Goal: Task Accomplishment & Management: Use online tool/utility

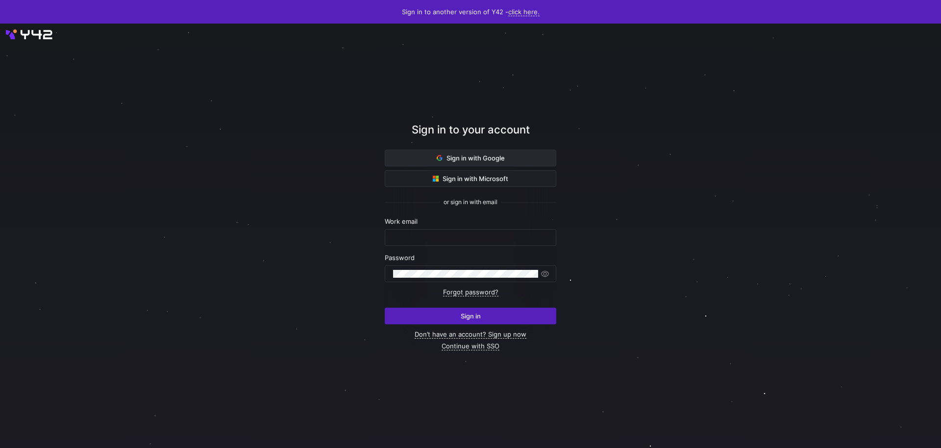
click at [419, 153] on span at bounding box center [470, 158] width 171 height 16
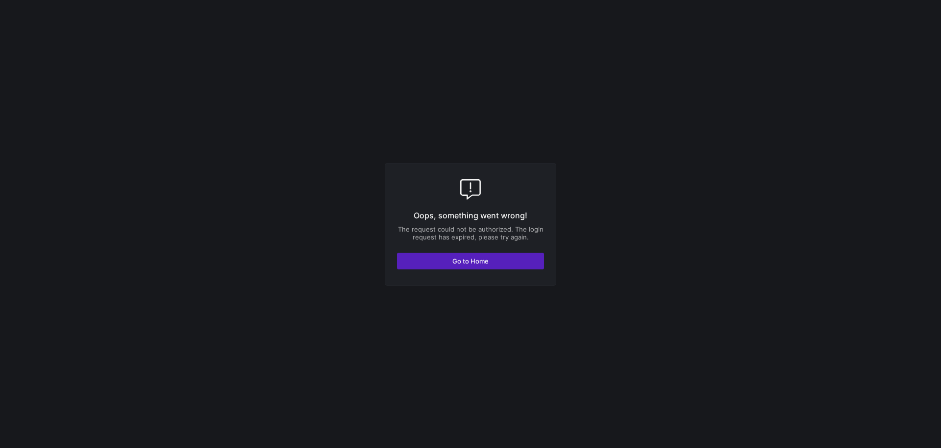
click at [508, 248] on div "Oops, something went wrong! The request could not be authorized. The login requ…" at bounding box center [471, 224] width 172 height 123
click at [507, 255] on span "button" at bounding box center [471, 261] width 146 height 16
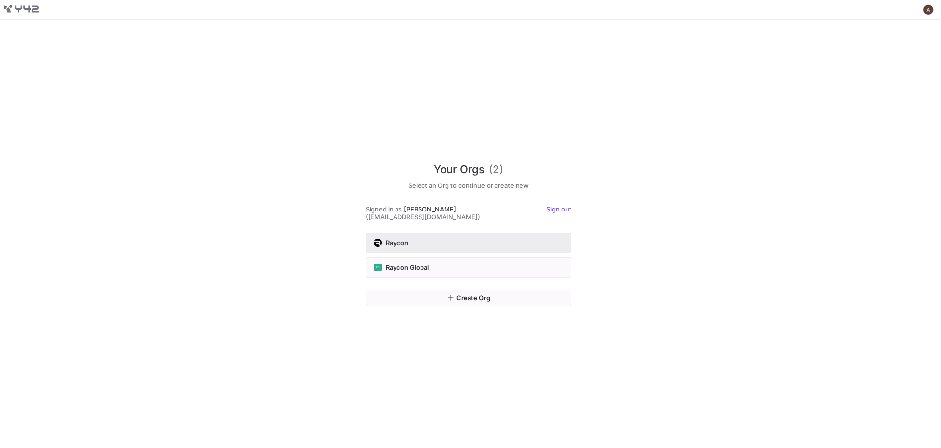
click at [413, 234] on button "Raycon" at bounding box center [469, 242] width 206 height 21
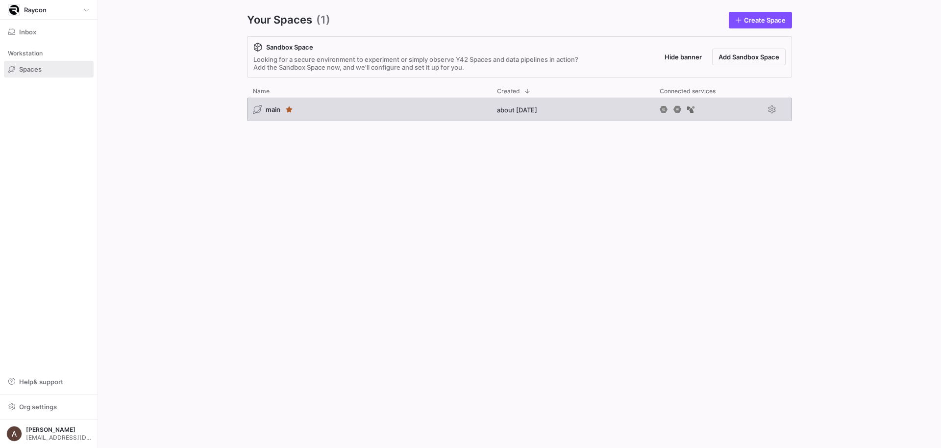
click at [330, 108] on div "main" at bounding box center [369, 110] width 244 height 24
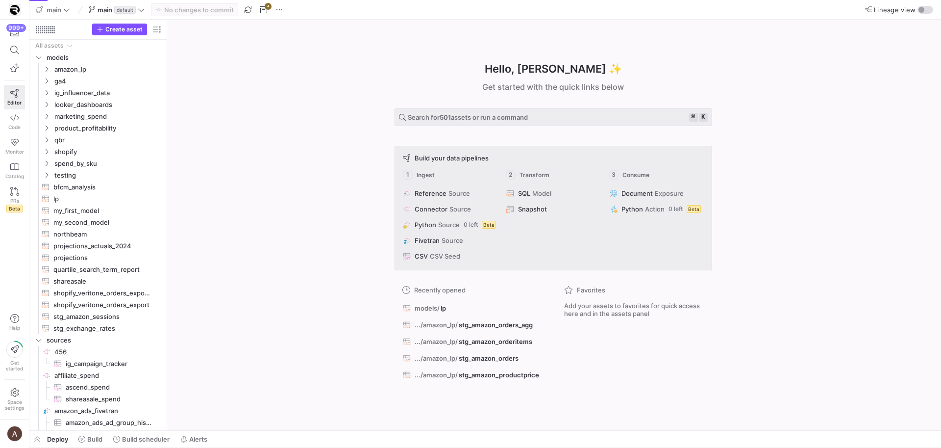
click at [301, 197] on div "Hello, Andrew ✨ Get started with the quick links below Search for 501 assets or…" at bounding box center [553, 225] width 764 height 410
click at [292, 196] on div "Hello, Andrew ✨ Get started with the quick links below Search for 501 assets or…" at bounding box center [553, 225] width 764 height 410
click at [218, 217] on div "Hello, Andrew ✨ Get started with the quick links below Search for 501 assets or…" at bounding box center [553, 225] width 764 height 410
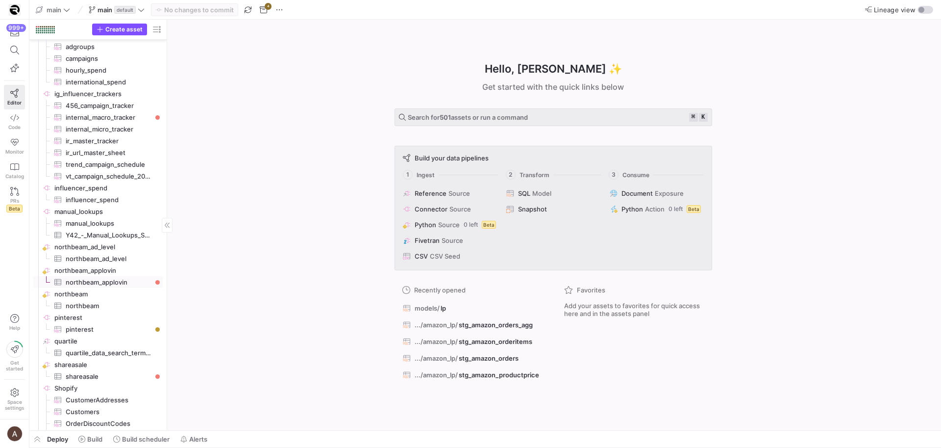
click at [97, 280] on span "northbeam_applovin​​​​​​​​​" at bounding box center [109, 282] width 86 height 11
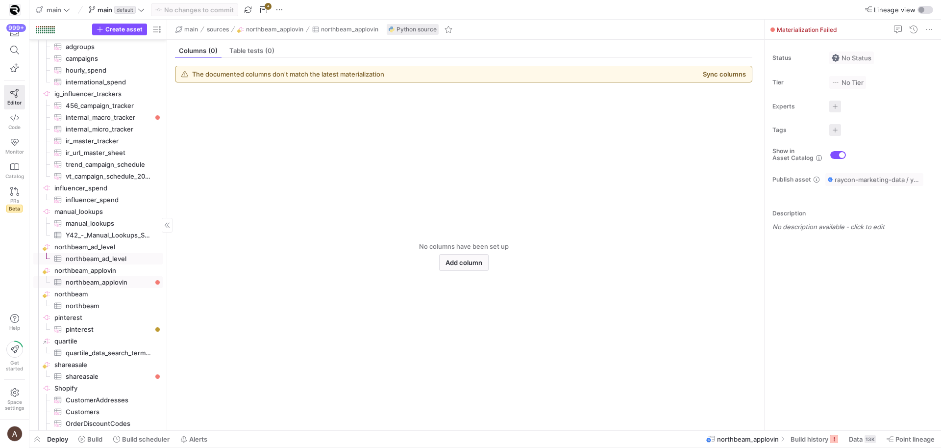
click at [135, 261] on span "northbeam_ad_level​​​​​​​​​" at bounding box center [109, 258] width 86 height 11
click at [123, 279] on span "northbeam_applovin​​​​​​​​​" at bounding box center [109, 282] width 86 height 11
click at [787, 437] on span at bounding box center [814, 439] width 55 height 16
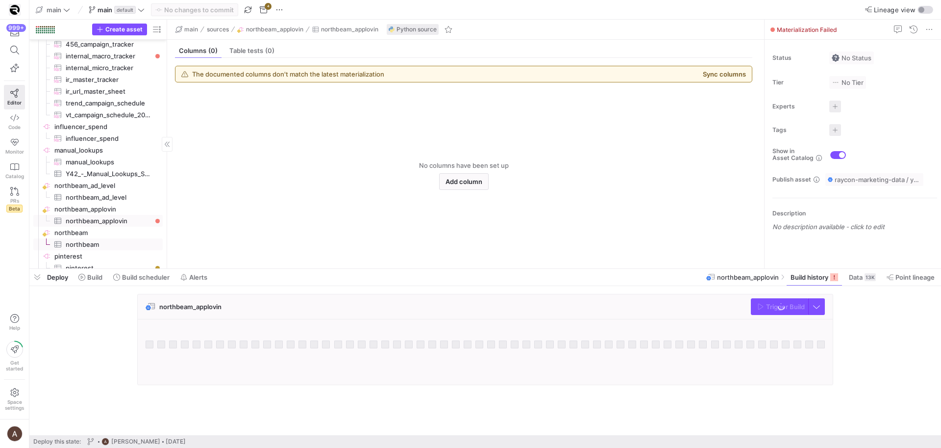
click at [101, 244] on span "northbeam​​​​​​​​​" at bounding box center [109, 244] width 86 height 11
click at [102, 233] on span "northbeam​​​​​​​​" at bounding box center [107, 232] width 107 height 11
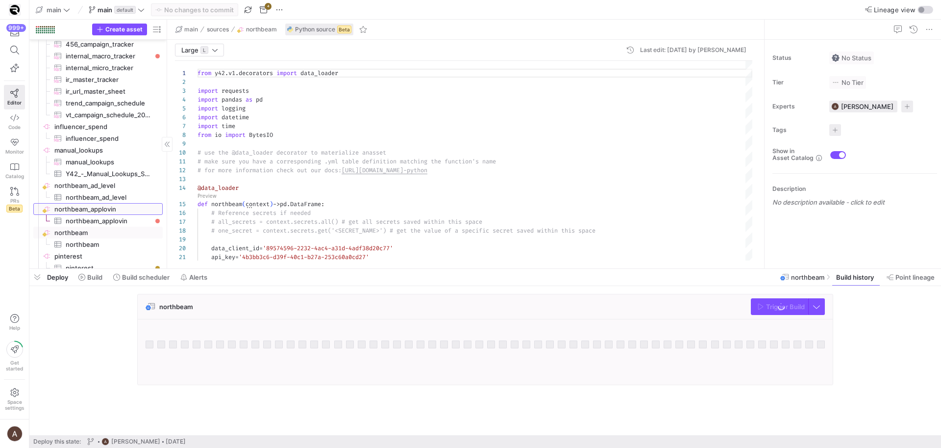
click at [97, 206] on span "northbeam_applovin​​​​​​​​" at bounding box center [107, 208] width 107 height 11
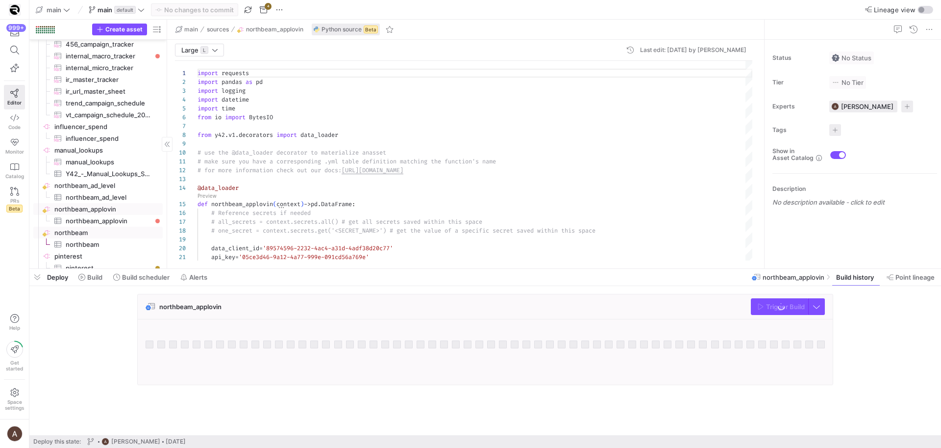
click at [92, 233] on span "northbeam​​​​​​​​" at bounding box center [107, 232] width 107 height 11
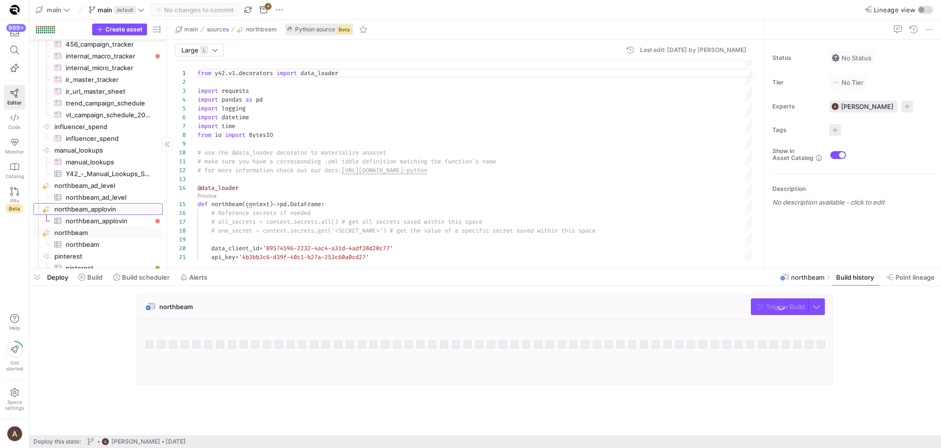
click at [97, 210] on span "northbeam_applovin​​​​​​​​" at bounding box center [107, 208] width 107 height 11
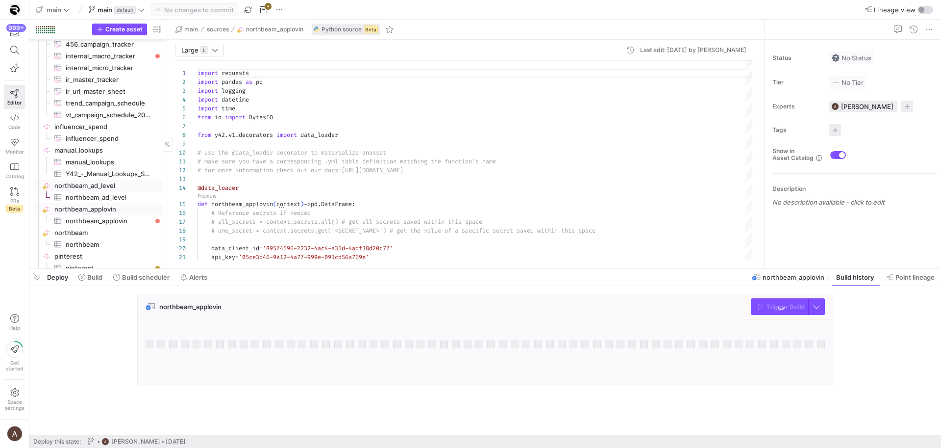
click at [101, 186] on span "northbeam_ad_level​​​​​​​​" at bounding box center [107, 185] width 107 height 11
click at [93, 229] on span "northbeam​​​​​​​​" at bounding box center [107, 232] width 107 height 11
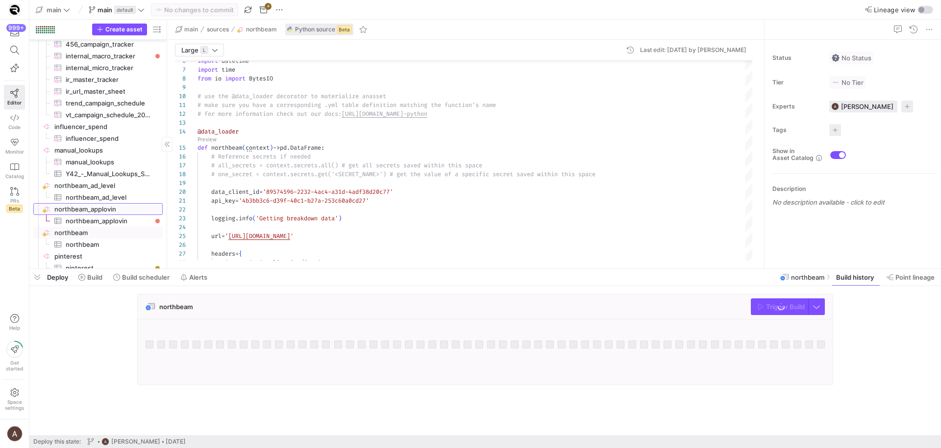
click at [121, 213] on span "northbeam_applovin​​​​​​​​" at bounding box center [107, 208] width 107 height 11
type textarea "import requests import pandas as pd import logging import datetime import time …"
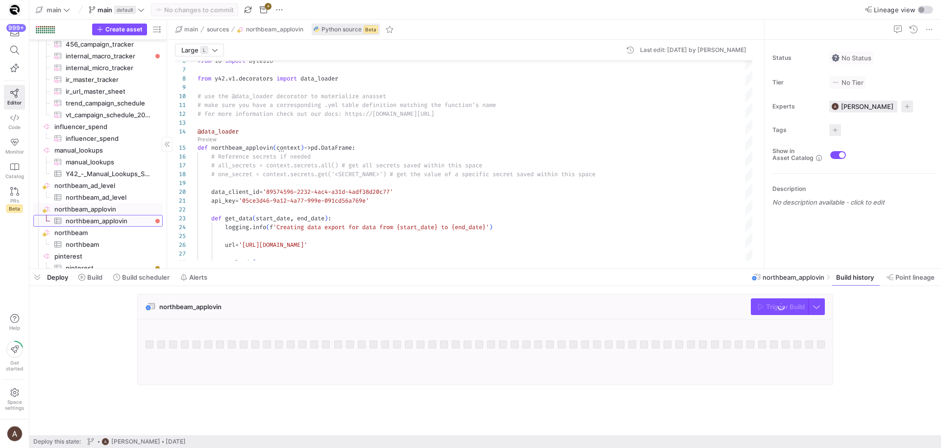
click at [121, 219] on span "northbeam_applovin​​​​​​​​​" at bounding box center [109, 220] width 86 height 11
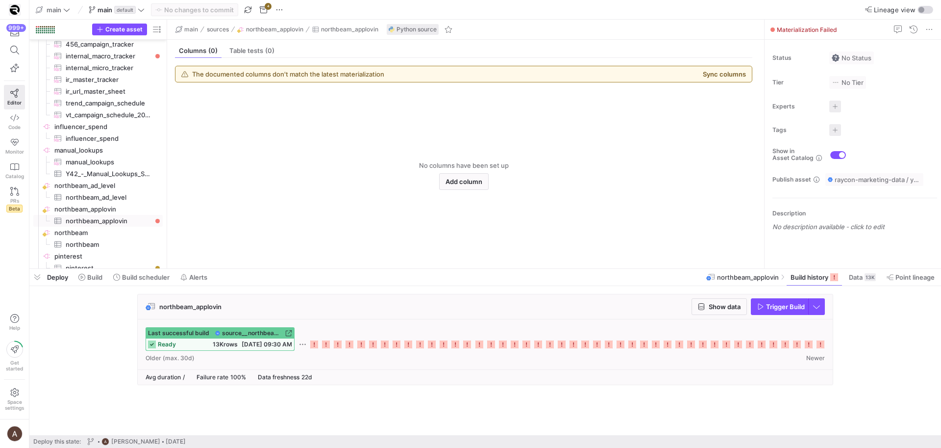
click at [826, 345] on div "Last successful build source__northbeam_applovin__northbeam_applovin ready 13K …" at bounding box center [485, 344] width 695 height 50
click at [825, 345] on icon at bounding box center [821, 344] width 8 height 8
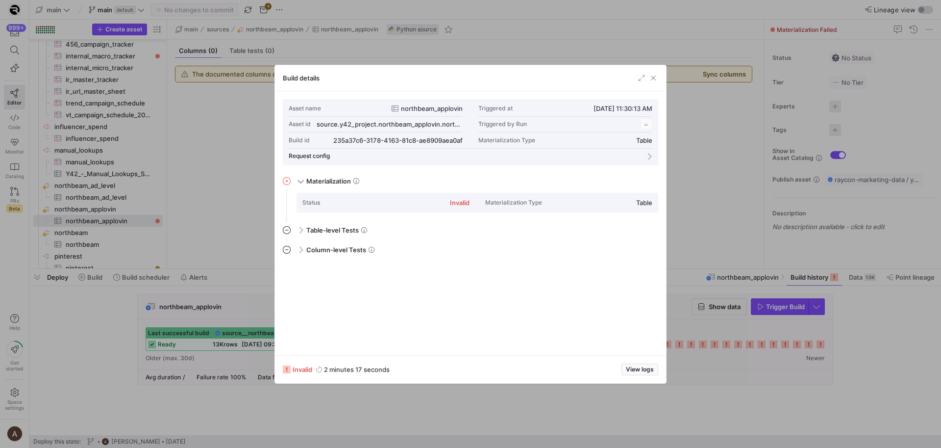
scroll to position [88, 0]
click at [642, 369] on span "View logs" at bounding box center [640, 369] width 28 height 7
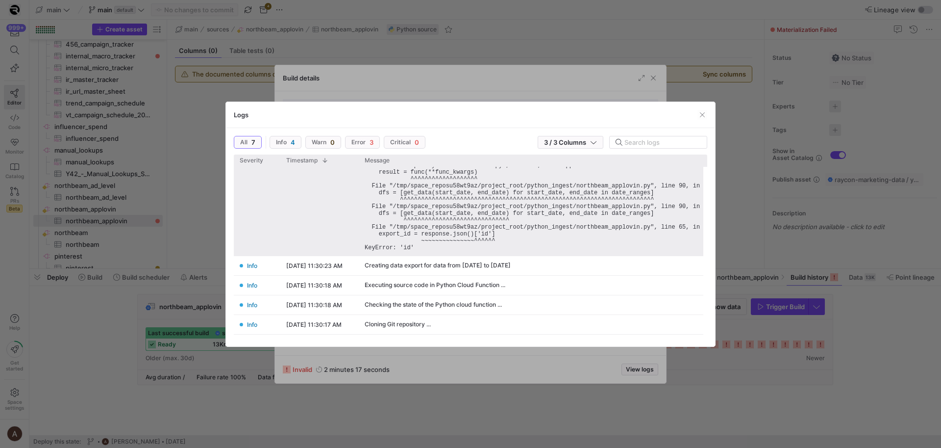
scroll to position [0, 0]
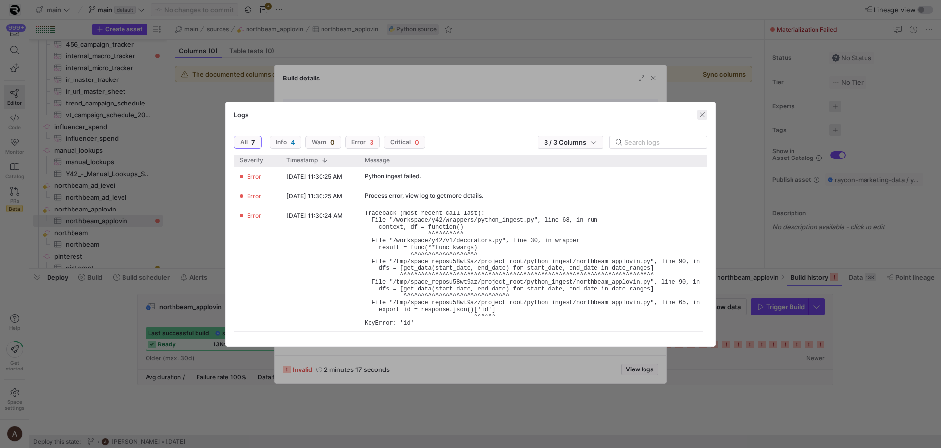
click at [701, 118] on span "button" at bounding box center [703, 115] width 10 height 10
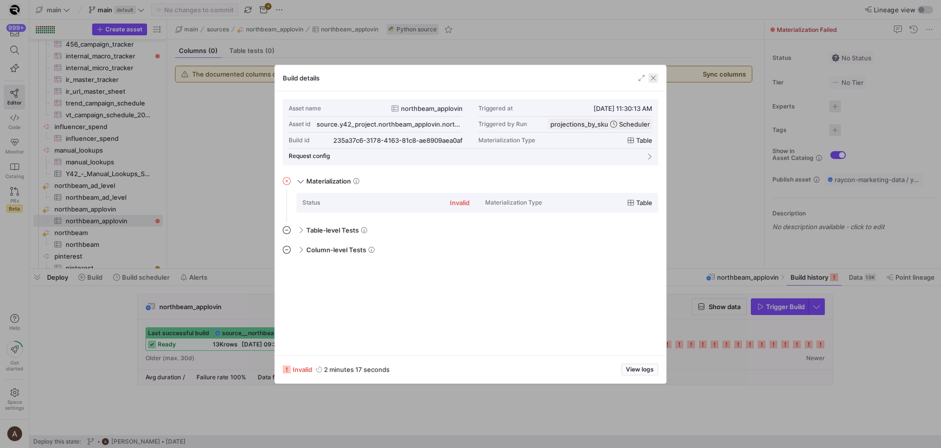
click at [655, 79] on span "button" at bounding box center [654, 78] width 10 height 10
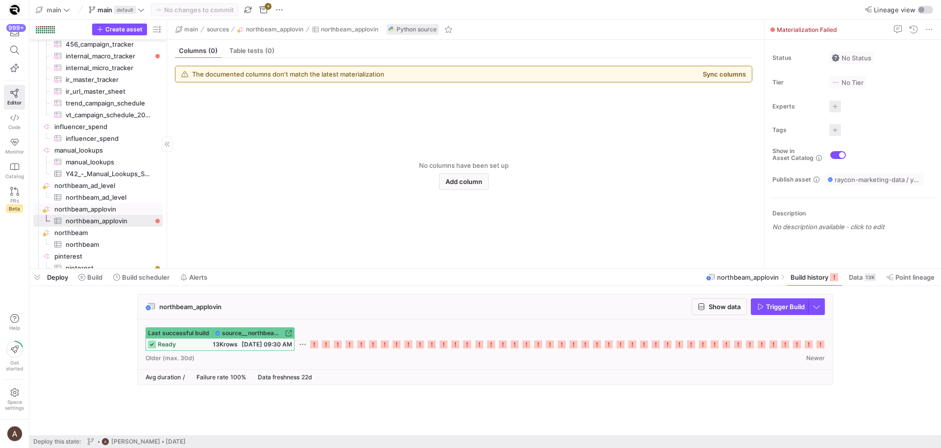
click at [124, 210] on span "northbeam_applovin​​​​​​​​" at bounding box center [107, 208] width 107 height 11
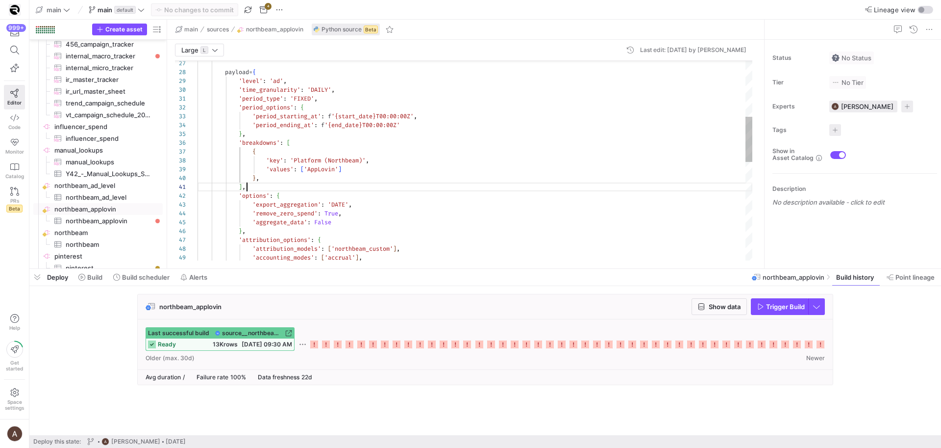
scroll to position [0, 50]
click at [318, 183] on div "payload = { 'level' : 'ad' , 'time_granularity' : 'DAILY' , 'period_type' : 'FI…" at bounding box center [475, 254] width 555 height 880
click at [321, 167] on div "payload = { 'level' : 'ad' , 'time_granularity' : 'DAILY' , 'period_type' : 'FI…" at bounding box center [475, 254] width 555 height 880
type textarea "'period_type': 'FIXED', 'period_options': { 'period_starting_at': f'{start_date…"
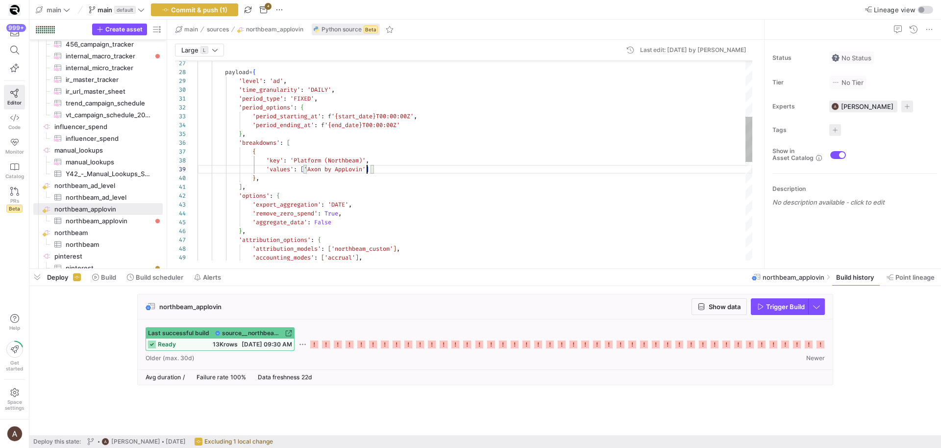
scroll to position [62, 177]
click at [449, 160] on div "payload = { 'level' : 'ad' , 'time_granularity' : 'DAILY' , 'period_type' : 'FI…" at bounding box center [475, 254] width 555 height 880
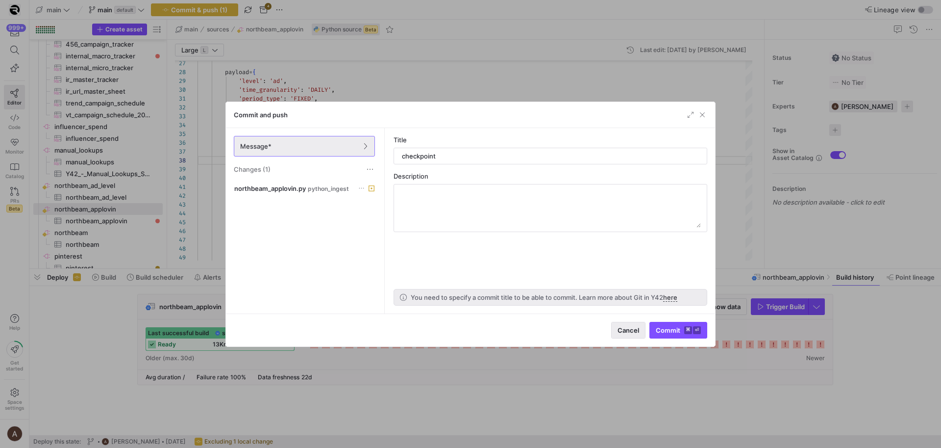
click at [631, 322] on span "button" at bounding box center [628, 330] width 33 height 16
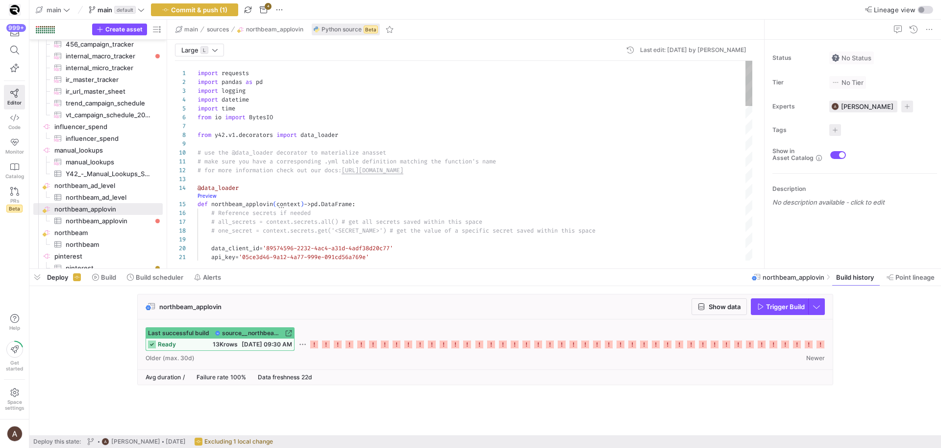
click at [212, 195] on link "Preview" at bounding box center [207, 195] width 19 height 5
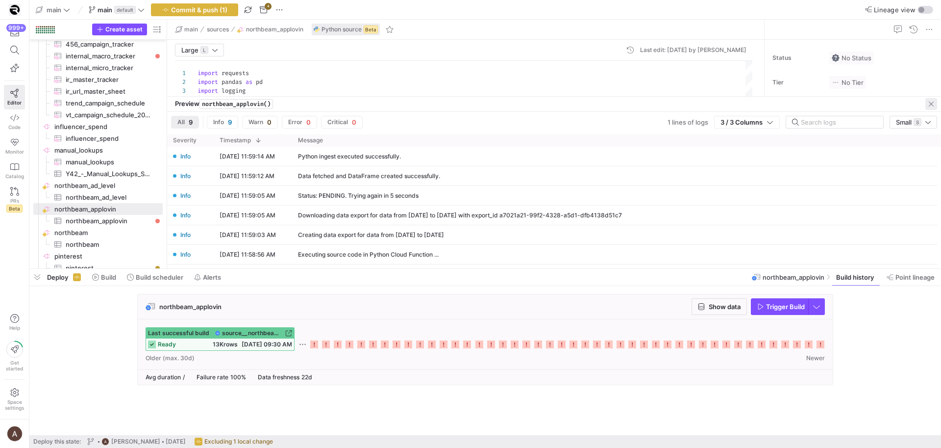
click at [929, 102] on span "button" at bounding box center [932, 104] width 12 height 12
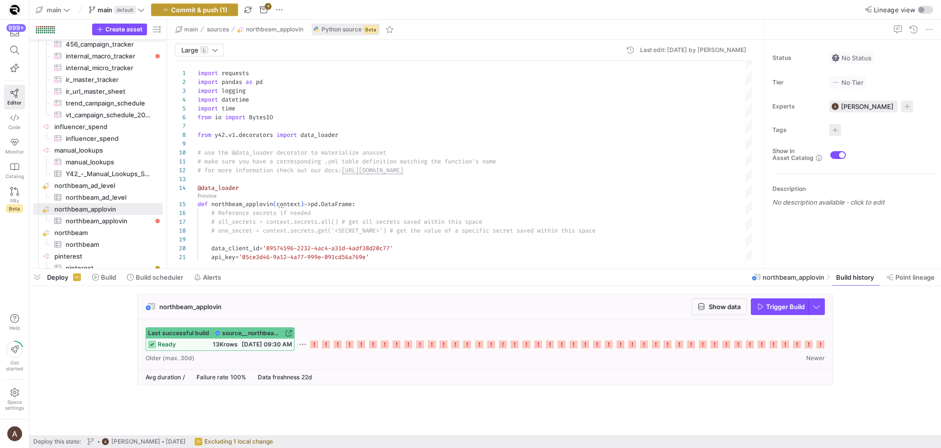
click at [217, 9] on span "Commit & push (1)" at bounding box center [199, 10] width 56 height 8
click at [851, 316] on div "northbeam_applovin Show data Trigger Build Last successful build source__northb…" at bounding box center [483, 342] width 908 height 97
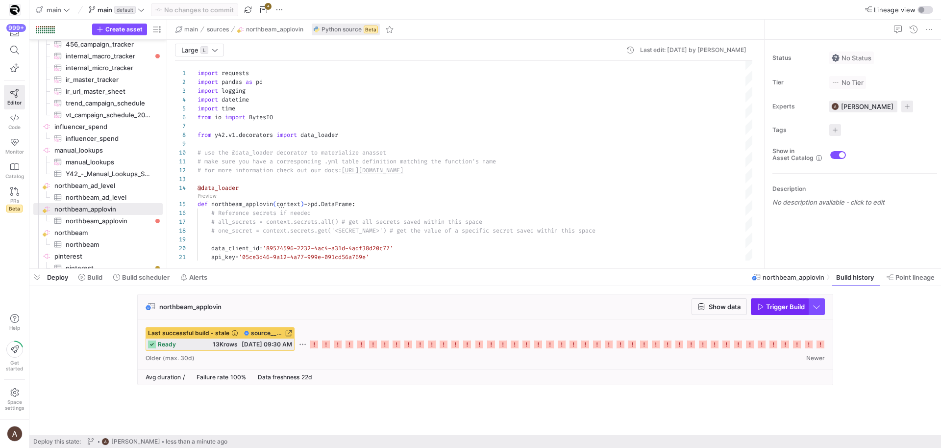
click at [763, 309] on icon "button" at bounding box center [761, 306] width 7 height 7
type textarea "import requests import pandas as pd import logging import datetime import time …"
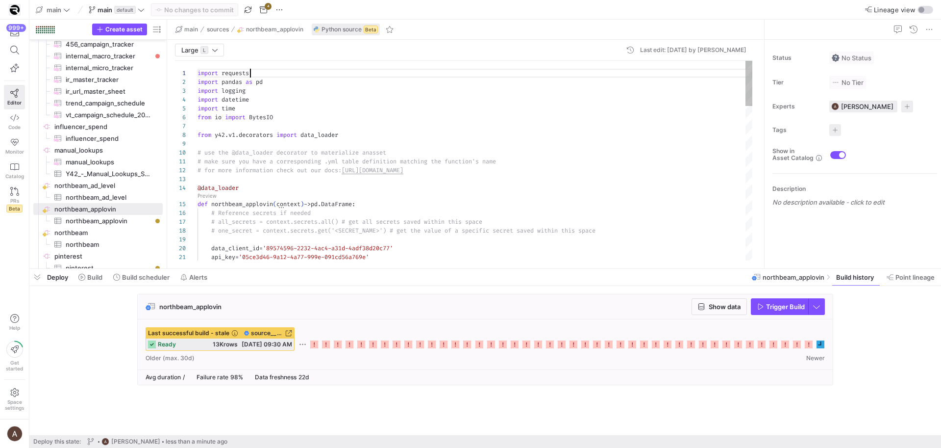
click at [820, 341] on icon at bounding box center [821, 344] width 8 height 8
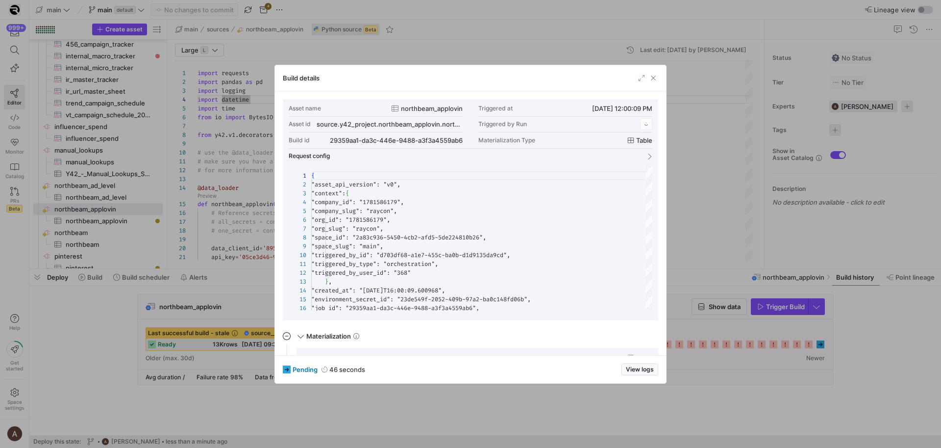
scroll to position [88, 0]
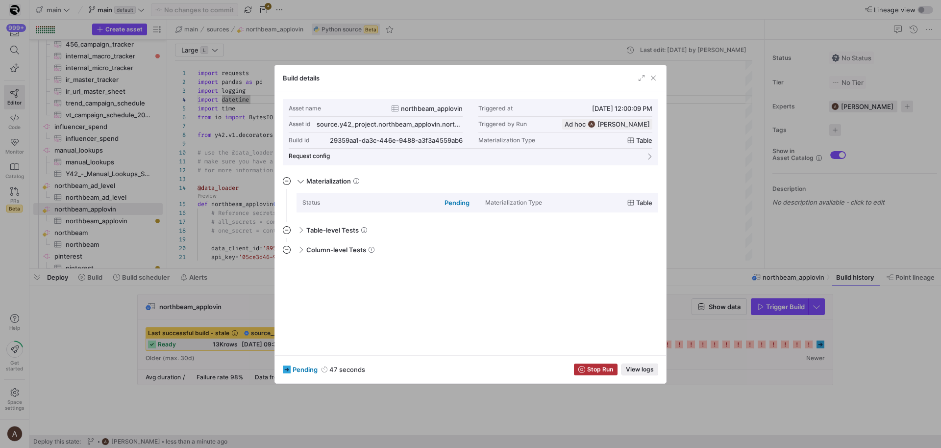
click at [651, 370] on span "View logs" at bounding box center [640, 369] width 28 height 7
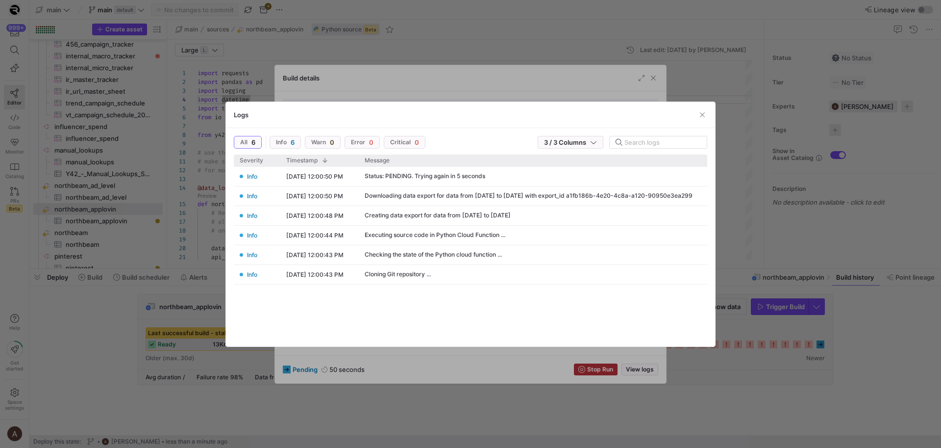
click at [735, 367] on div at bounding box center [470, 224] width 941 height 448
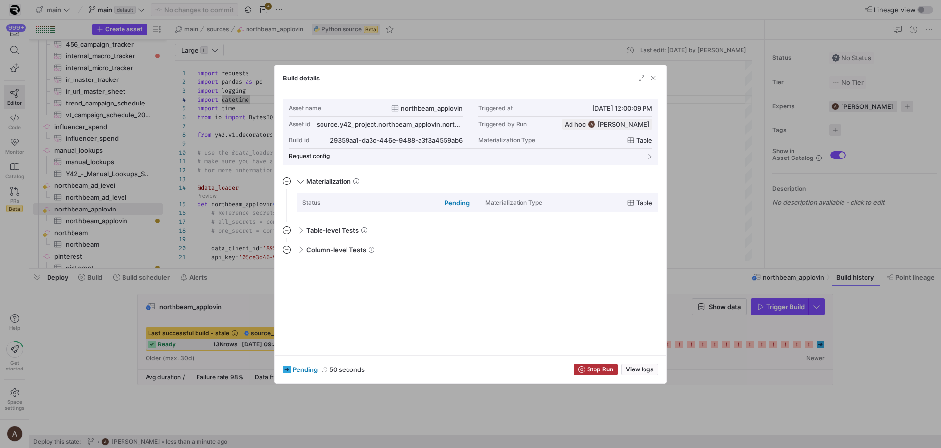
click at [734, 364] on div at bounding box center [470, 224] width 941 height 448
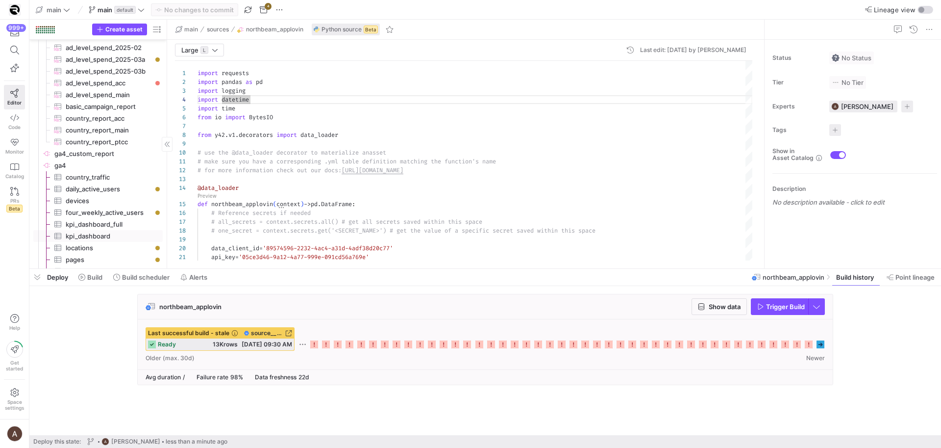
scroll to position [3382, 0]
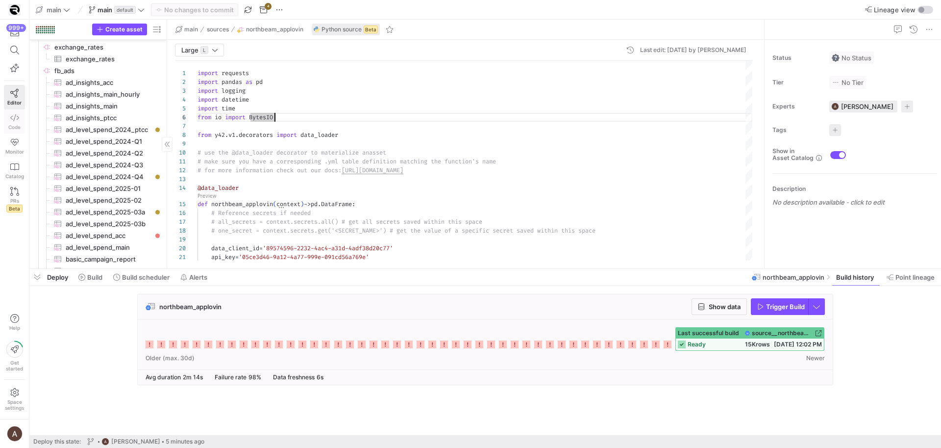
click at [10, 127] on span "Code" at bounding box center [14, 127] width 12 height 6
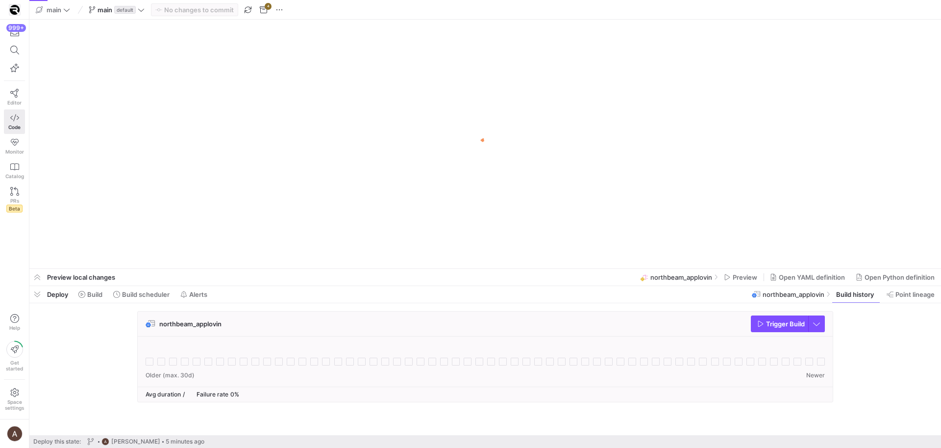
click at [40, 295] on span "button" at bounding box center [37, 294] width 16 height 17
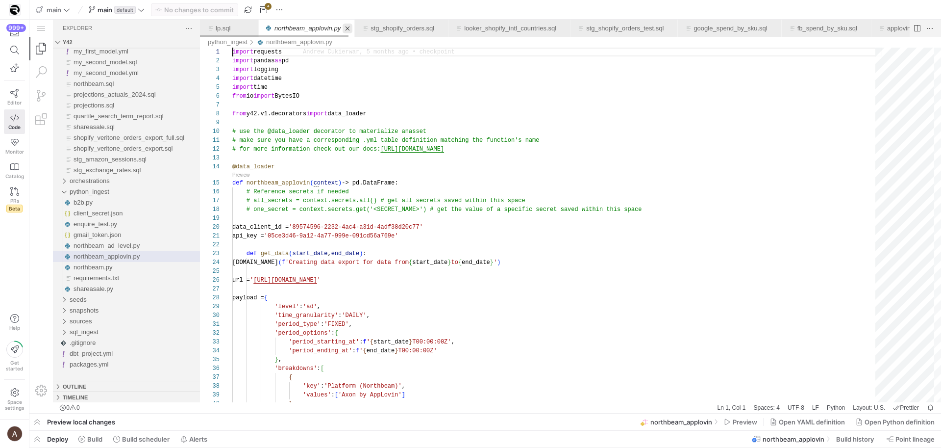
click at [350, 29] on link "Close (⌘W)" at bounding box center [348, 29] width 10 height 10
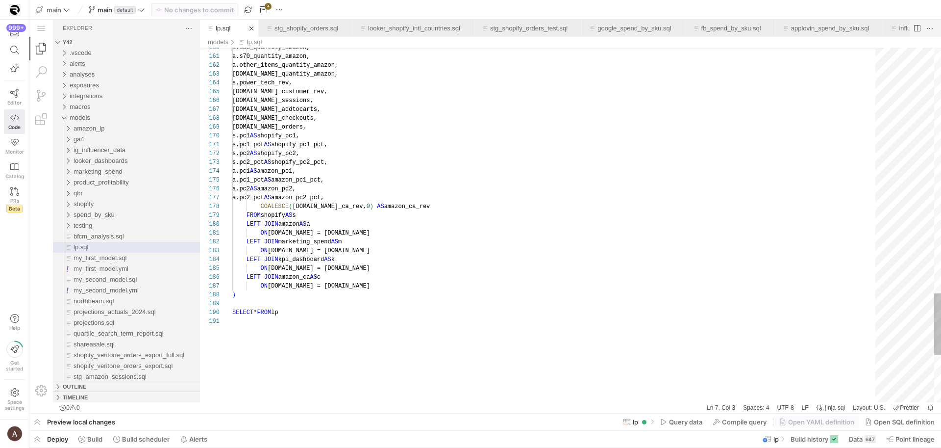
type textarea "s.pc1_pct AS shopify_pc1_pct, s.pc2 AS shopify_pc2, s.pc2_pct AS shopify_pc2_pc…"
